Goal: Task Accomplishment & Management: Manage account settings

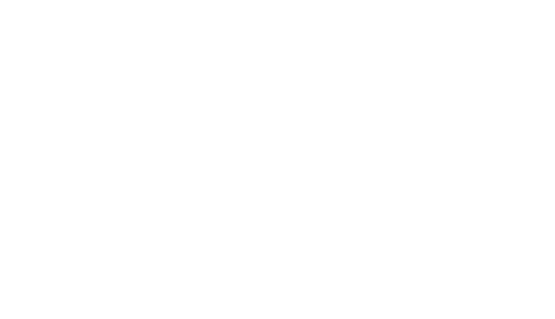
select select "contractor"
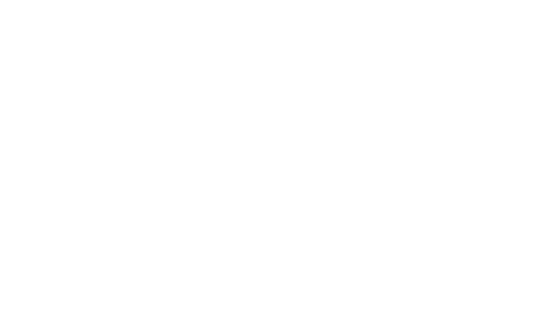
select select "contractor"
